Goal: Communication & Community: Answer question/provide support

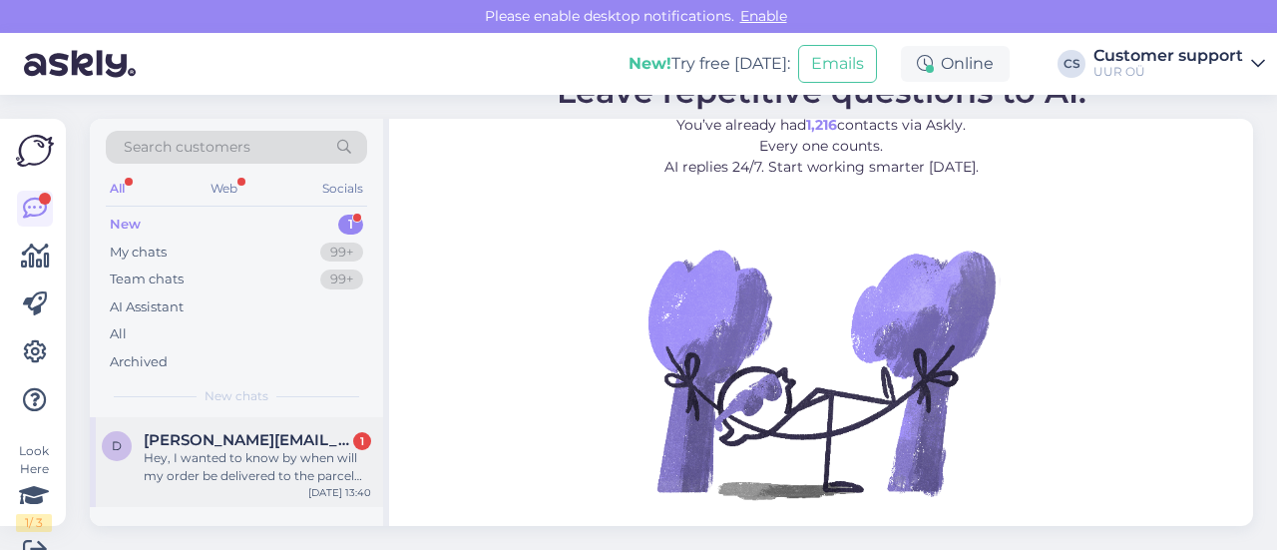
click at [273, 452] on div "Hey, I wanted to know by when will my order be delivered to the parcel machine.…" at bounding box center [257, 467] width 227 height 36
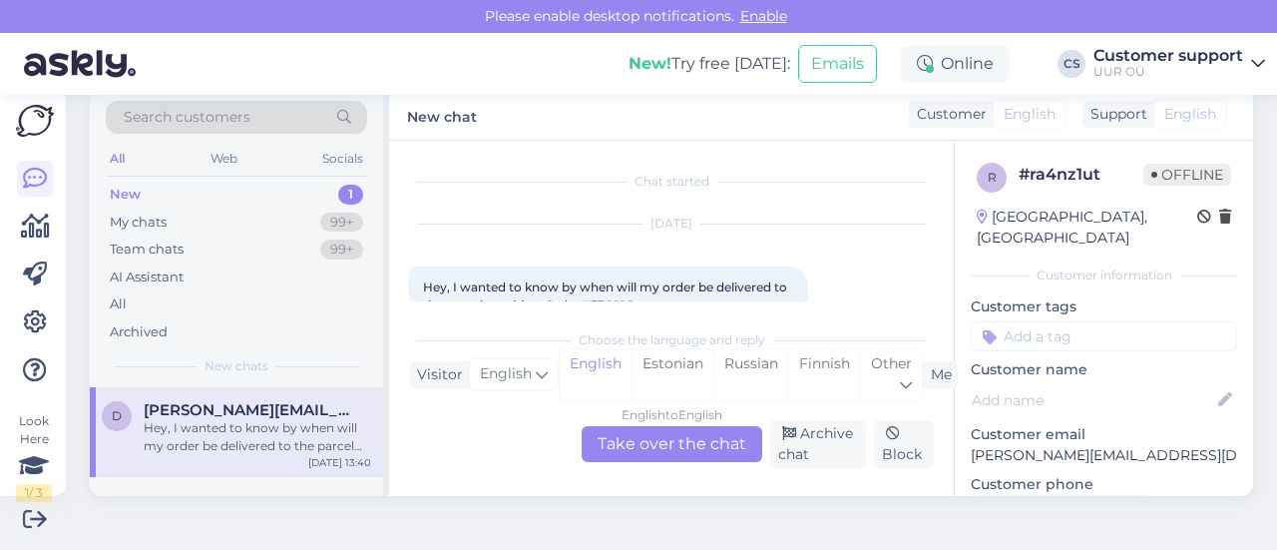
scroll to position [42, 0]
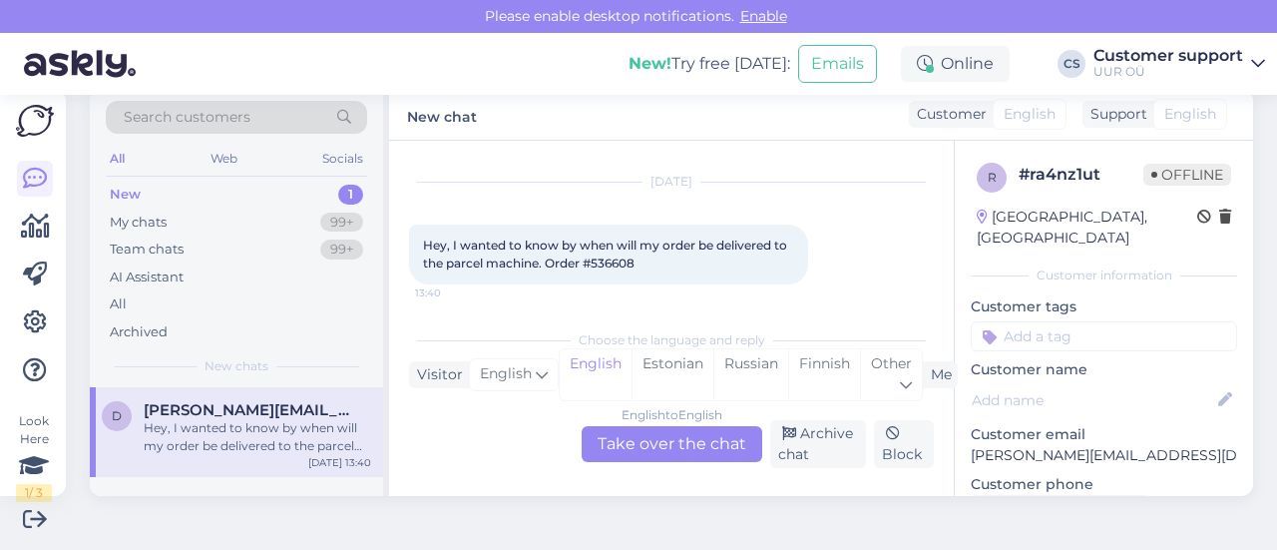
click at [623, 455] on div "English to English Take over the chat" at bounding box center [672, 444] width 181 height 36
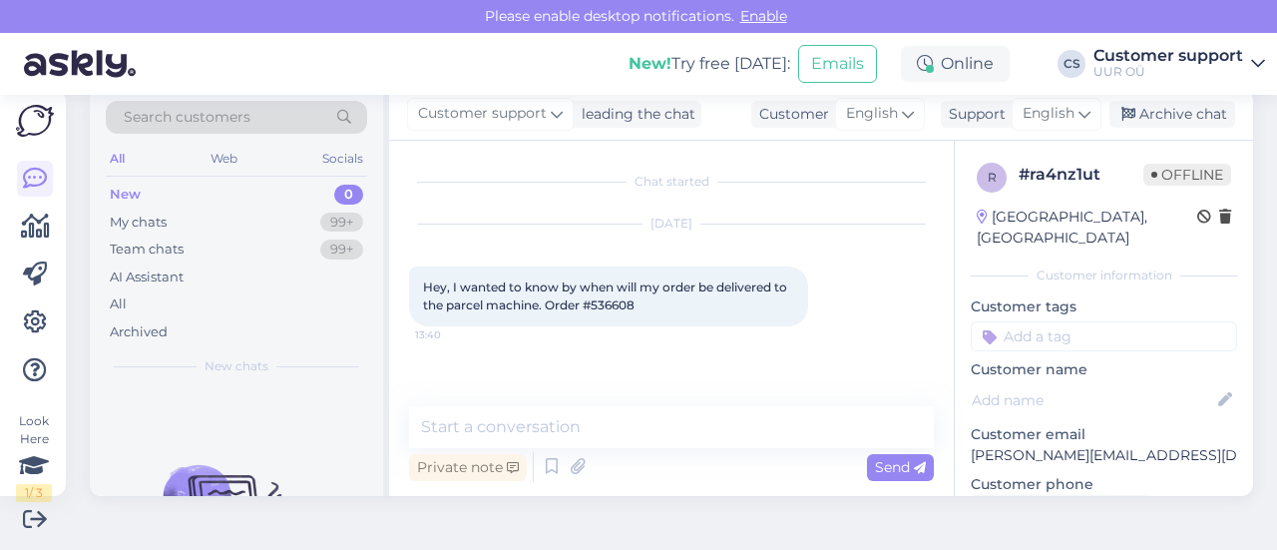
click at [618, 310] on span "Hey, I wanted to know by when will my order be delivered to the parcel machine.…" at bounding box center [606, 295] width 367 height 33
copy div "536608 13:40"
click at [523, 423] on textarea at bounding box center [671, 427] width 525 height 42
type textarea "h"
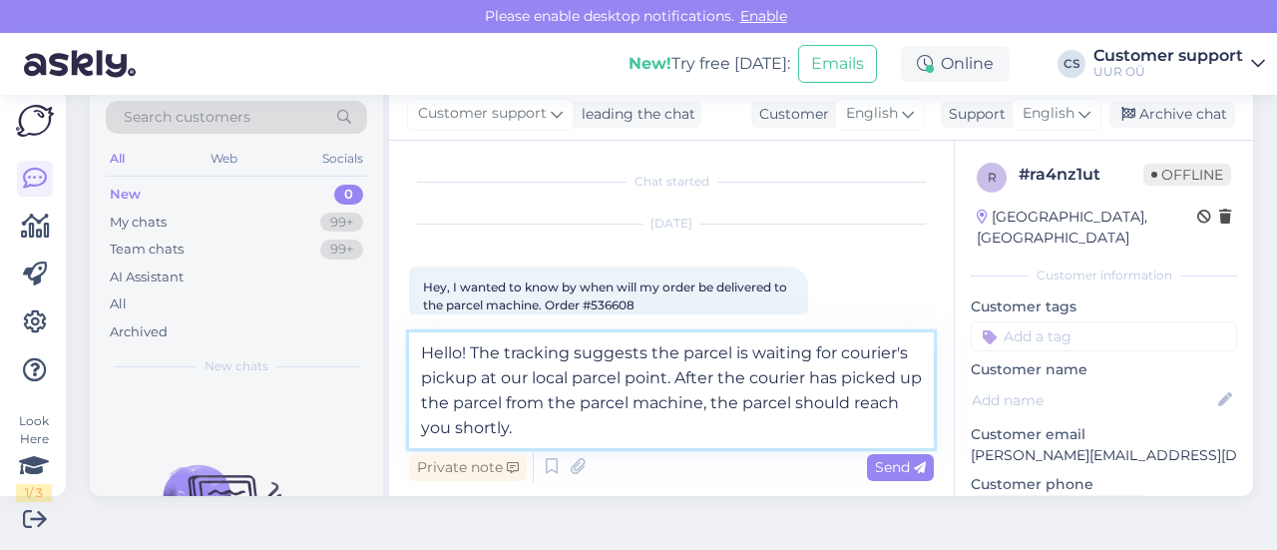
click at [719, 438] on textarea "Hello! The tracking suggests the parcel is waiting for courier's pickup at our …" at bounding box center [671, 390] width 525 height 116
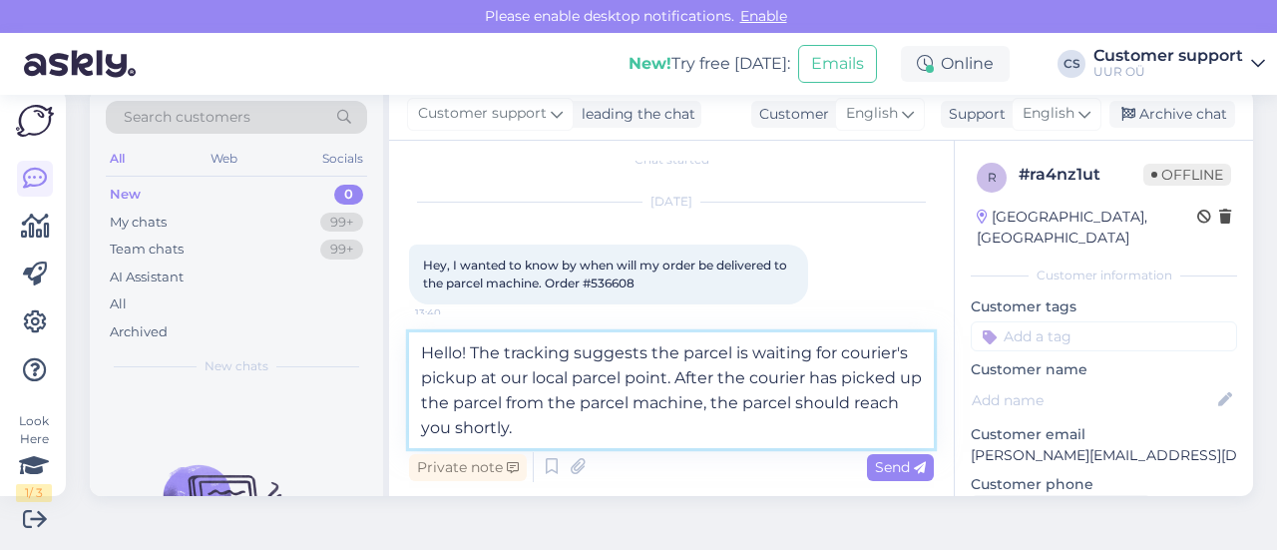
scroll to position [33, 0]
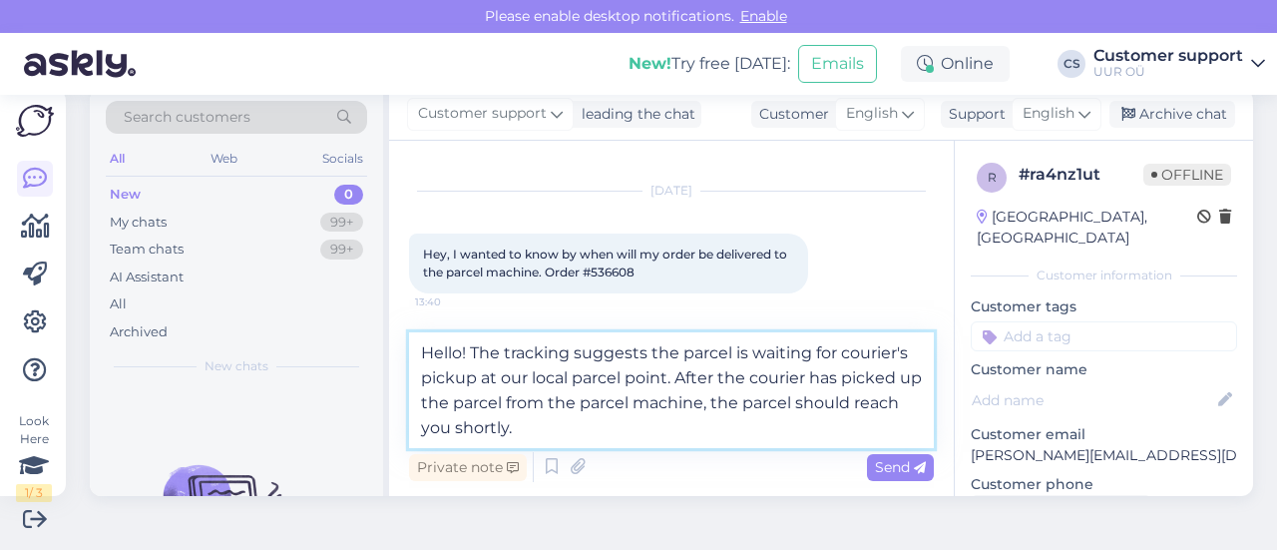
click at [729, 433] on textarea "Hello! The tracking suggests the parcel is waiting for courier's pickup at our …" at bounding box center [671, 390] width 525 height 116
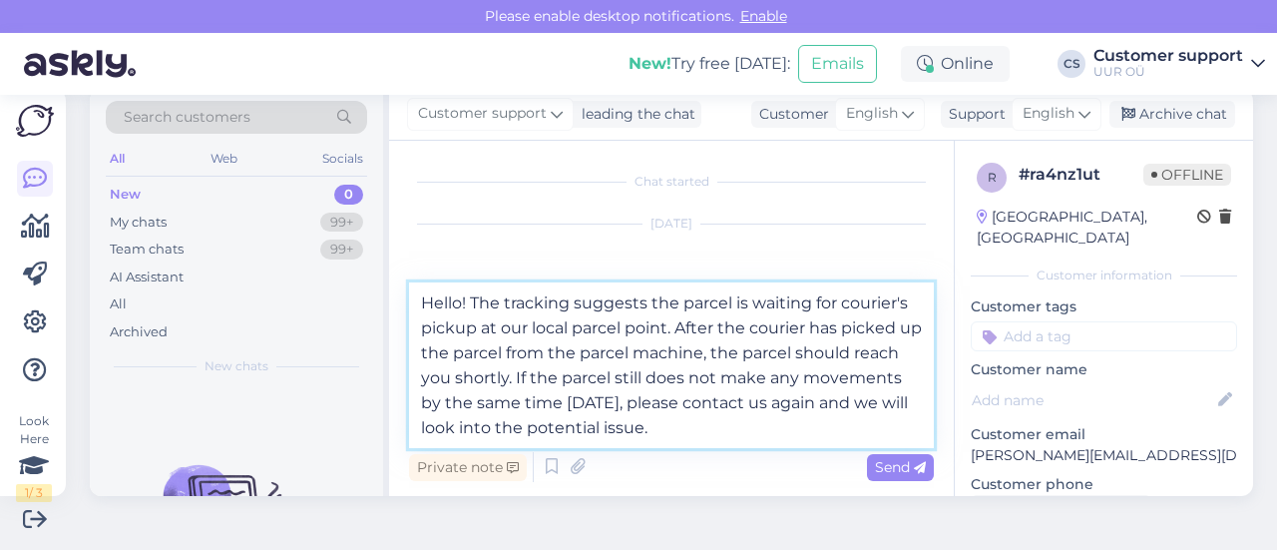
click at [740, 382] on textarea "Hello! The tracking suggests the parcel is waiting for courier's pickup at our …" at bounding box center [671, 365] width 525 height 166
click at [746, 329] on textarea "Hello! The tracking suggests the parcel is waiting for courier's pickup at our …" at bounding box center [671, 365] width 525 height 166
click at [886, 433] on textarea "Hello! The tracking suggests the parcel is waiting for courier's pickup at our …" at bounding box center [671, 365] width 525 height 166
click at [888, 432] on textarea "Hello! The tracking suggests the parcel is waiting for courier's pickup at our …" at bounding box center [671, 365] width 525 height 166
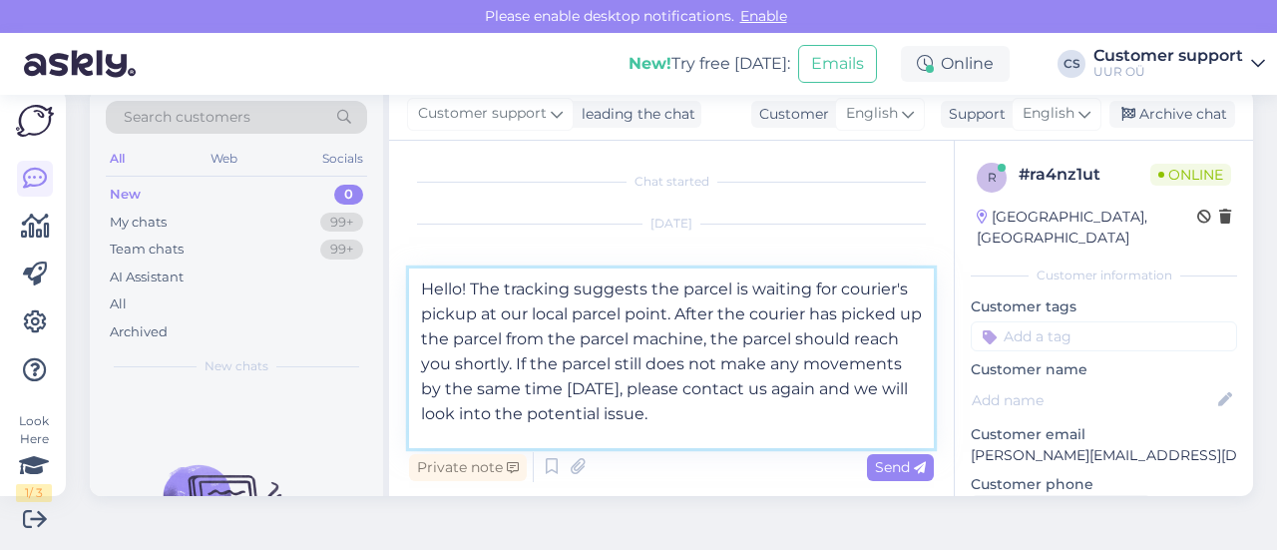
scroll to position [25, 0]
paste textarea "[URL][DOMAIN_NAME]"
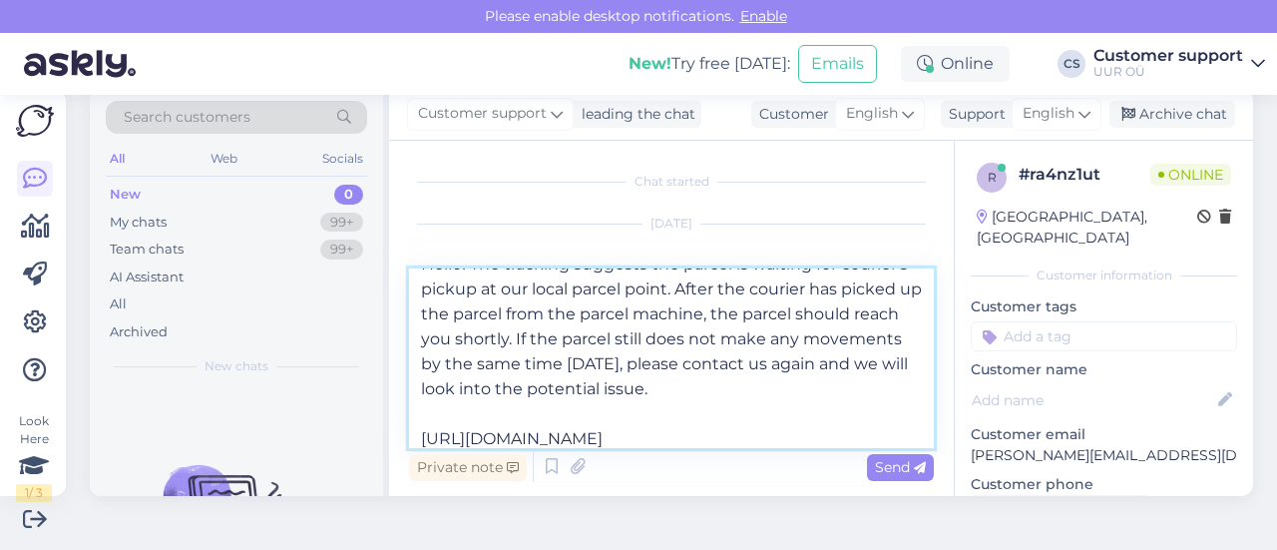
drag, startPoint x: 676, startPoint y: 340, endPoint x: 539, endPoint y: 349, distance: 138.0
click at [539, 349] on textarea "Hello! The tracking suggests the parcel is waiting for courier's pickup at our …" at bounding box center [671, 358] width 525 height 180
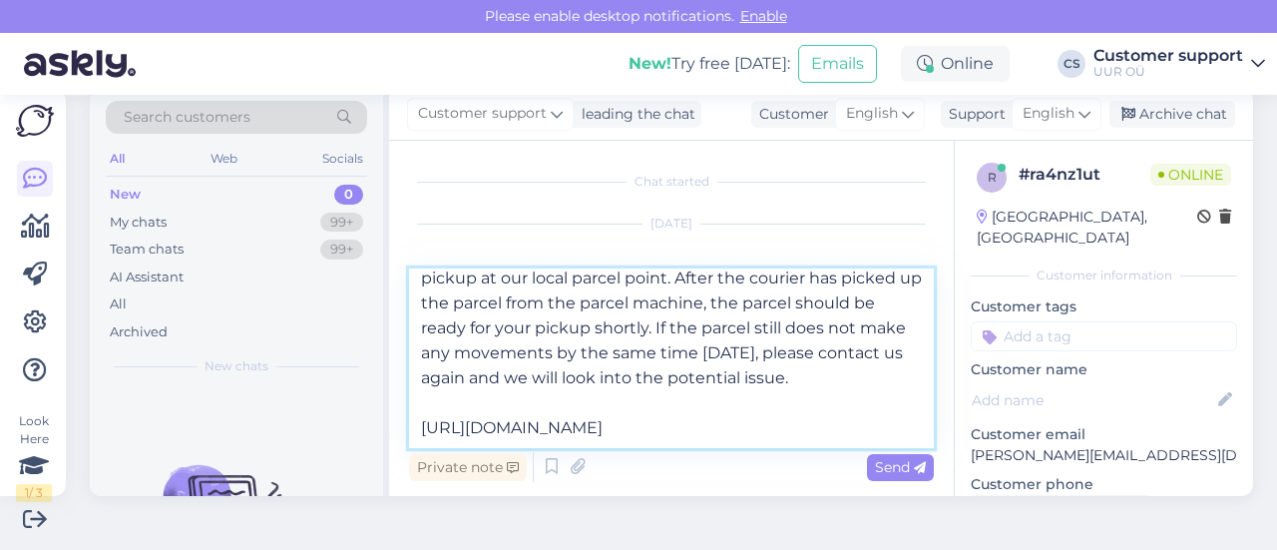
scroll to position [61, 0]
click at [628, 400] on textarea "Hello! The tracking suggests the parcel is waiting for courier's pickup at our …" at bounding box center [671, 358] width 525 height 180
click at [861, 305] on textarea "Hello! The tracking suggests the parcel is waiting for courier's pickup at our …" at bounding box center [671, 358] width 525 height 180
type textarea "Hello! The tracking suggests the parcel is waiting for courier's pickup at our …"
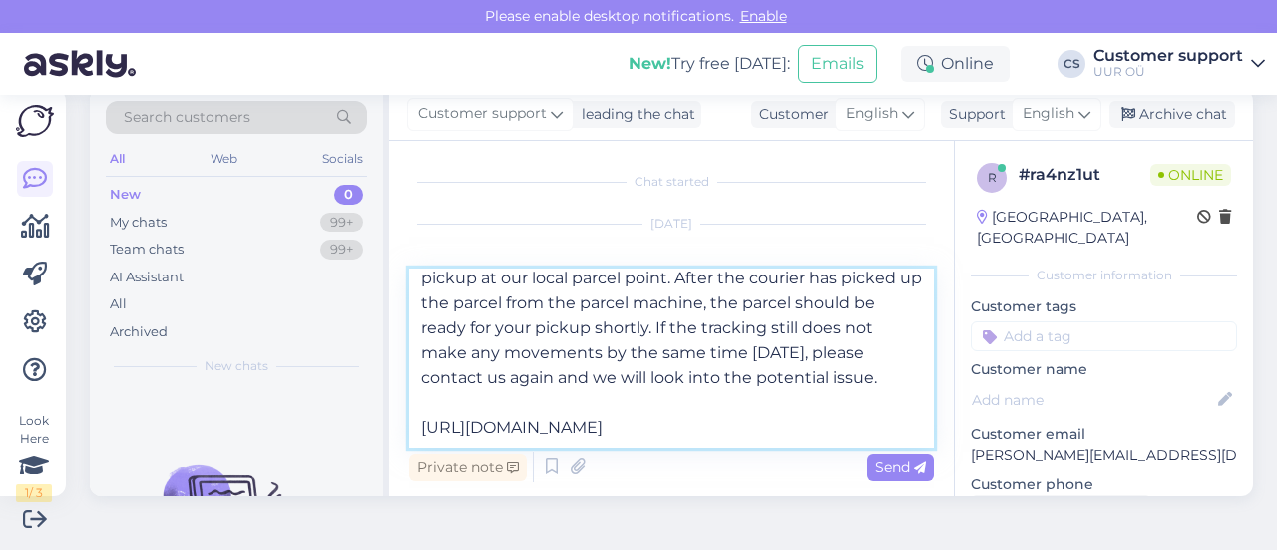
click at [669, 377] on textarea "Hello! The tracking suggests the parcel is waiting for courier's pickup at our …" at bounding box center [671, 358] width 525 height 180
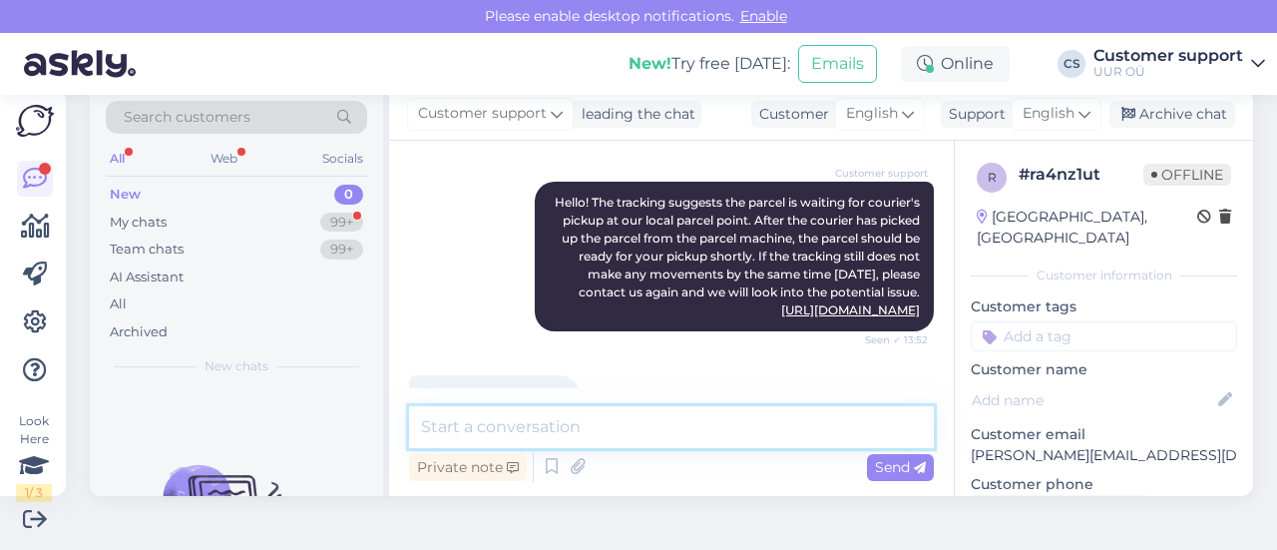
scroll to position [274, 0]
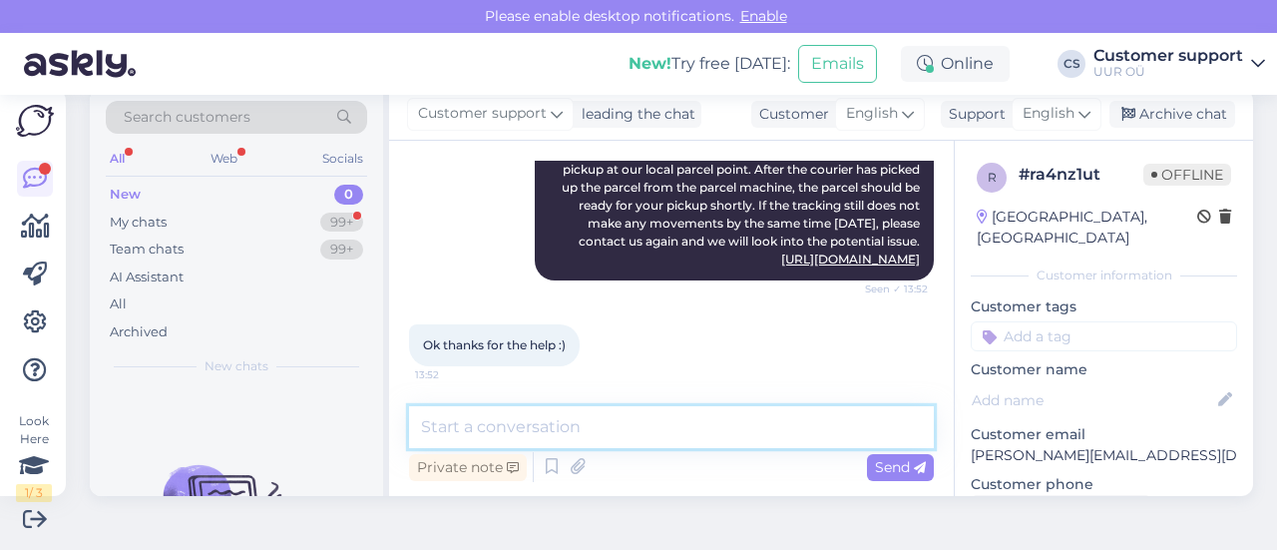
click at [595, 412] on textarea at bounding box center [671, 427] width 525 height 42
click at [613, 312] on div "Ok thanks for the help :) 13:52" at bounding box center [671, 345] width 525 height 86
click at [758, 342] on div "Ok thanks for the help :) 13:52" at bounding box center [671, 345] width 525 height 86
click at [275, 218] on div "My chats 99+" at bounding box center [236, 223] width 261 height 28
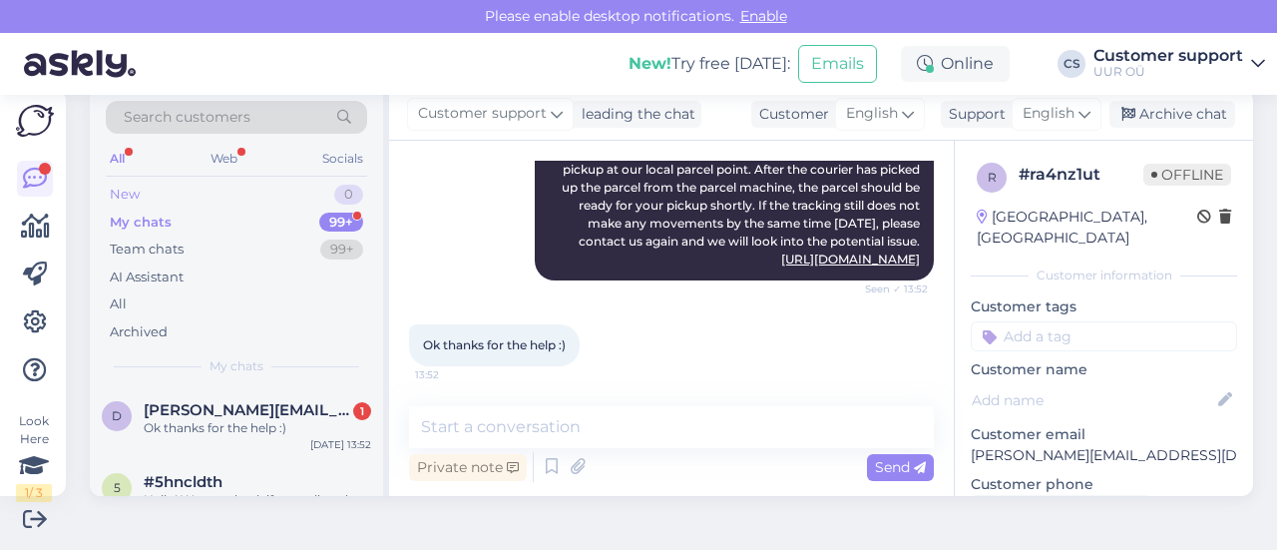
click at [217, 195] on div "New 0" at bounding box center [236, 195] width 261 height 28
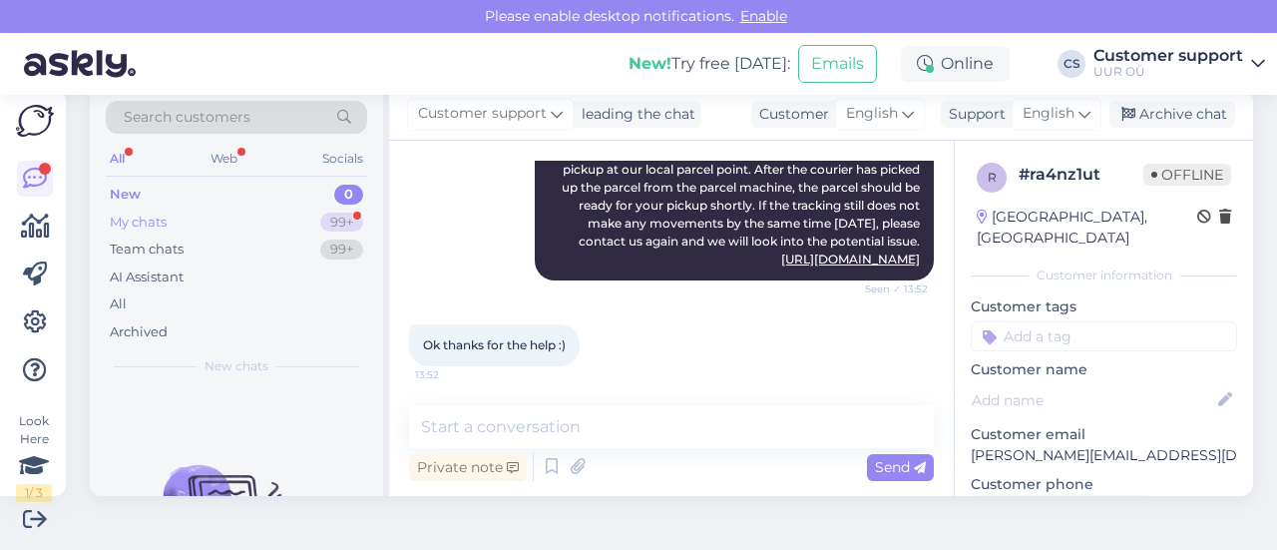
click at [254, 233] on div "My chats 99+" at bounding box center [236, 223] width 261 height 28
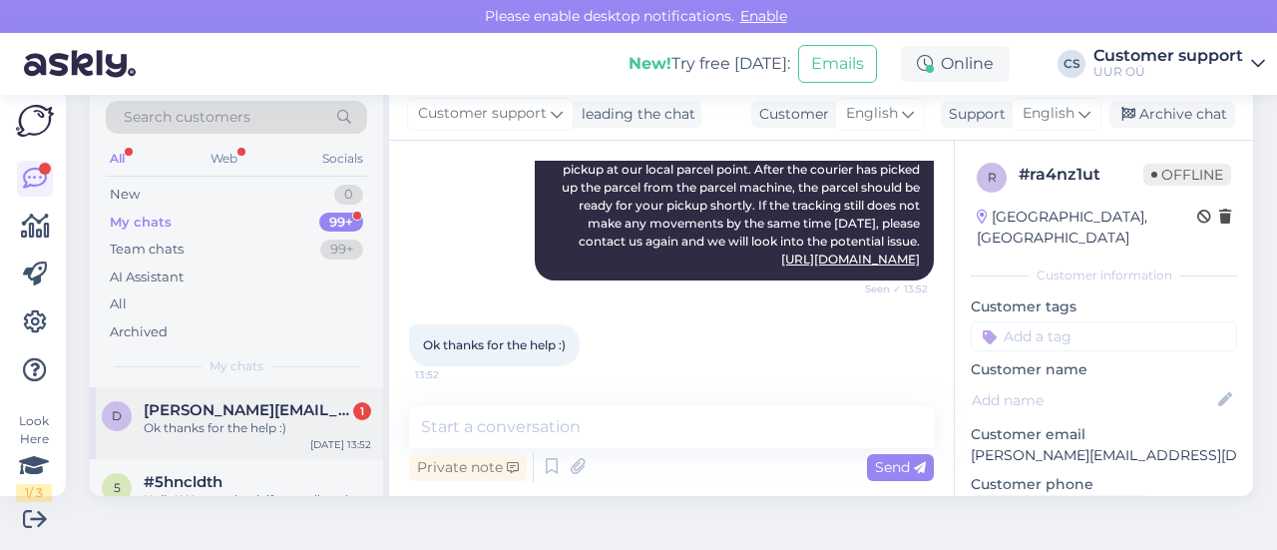
click at [243, 425] on div "Ok thanks for the help :)" at bounding box center [257, 428] width 227 height 18
click at [655, 390] on div "Chat started [DATE] Hey, I wanted to know by when will my order be delivered to…" at bounding box center [671, 318] width 565 height 355
